Goal: Task Accomplishment & Management: Manage account settings

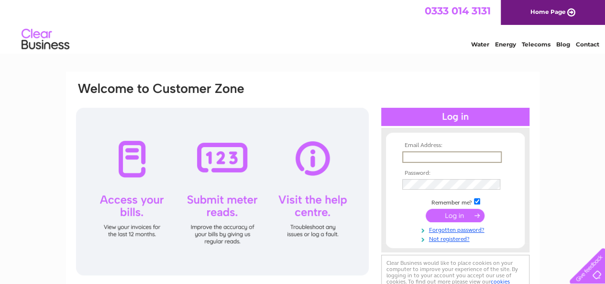
click at [430, 155] on input "text" at bounding box center [453, 156] width 100 height 11
type input "gcfhudson@icloud.com"
click at [426, 209] on input "submit" at bounding box center [455, 215] width 59 height 13
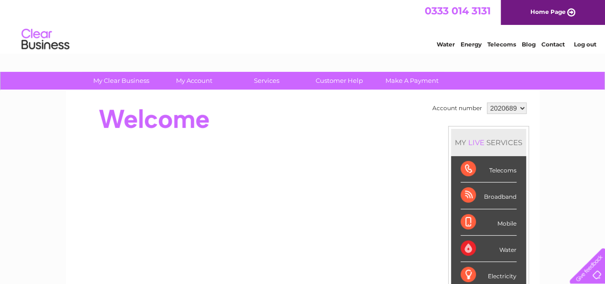
drag, startPoint x: 101, startPoint y: 117, endPoint x: 101, endPoint y: 112, distance: 5.3
click at [101, 114] on div at bounding box center [249, 119] width 348 height 38
drag, startPoint x: 101, startPoint y: 112, endPoint x: 210, endPoint y: 118, distance: 109.3
click at [208, 116] on div at bounding box center [249, 119] width 348 height 38
